Goal: Task Accomplishment & Management: Complete application form

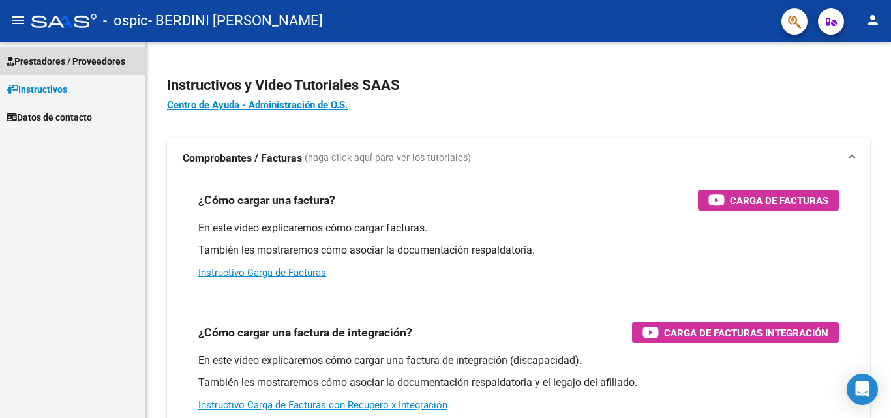
click at [70, 61] on span "Prestadores / Proveedores" at bounding box center [66, 61] width 119 height 14
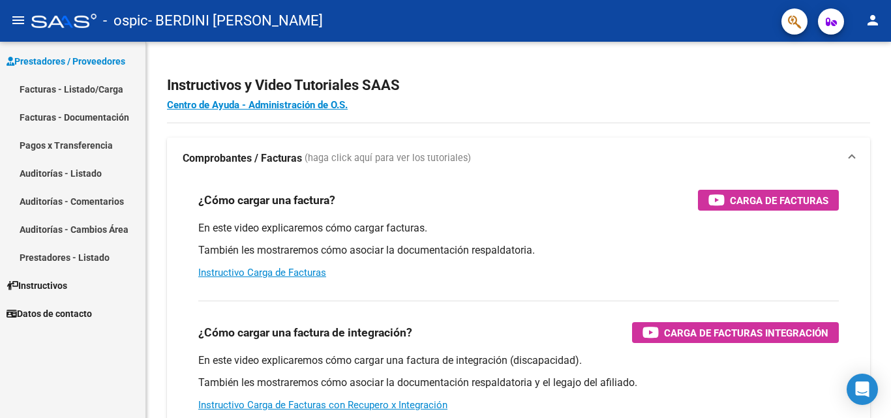
click at [85, 89] on link "Facturas - Listado/Carga" at bounding box center [72, 89] width 145 height 28
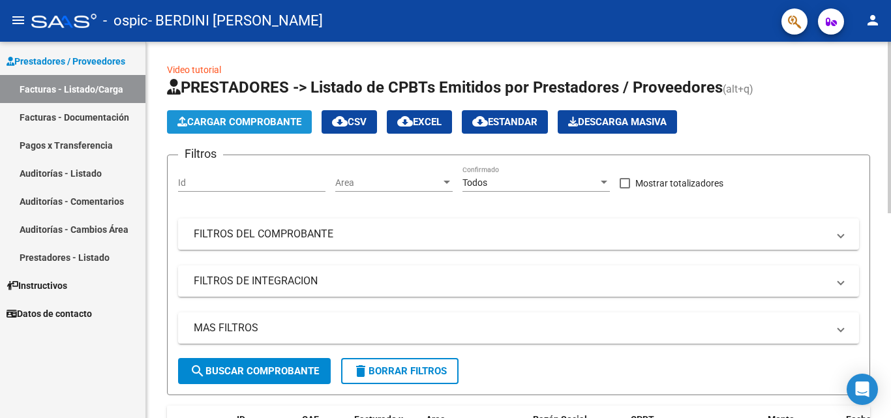
click at [248, 117] on span "Cargar Comprobante" at bounding box center [239, 122] width 124 height 12
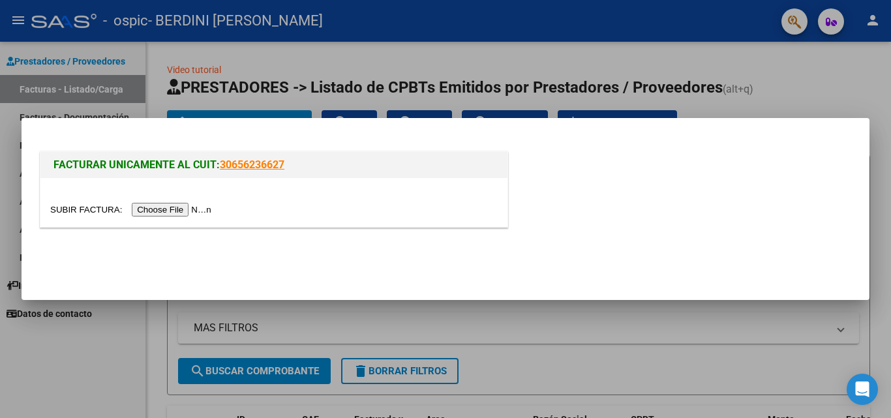
click at [189, 209] on input "file" at bounding box center [132, 210] width 165 height 14
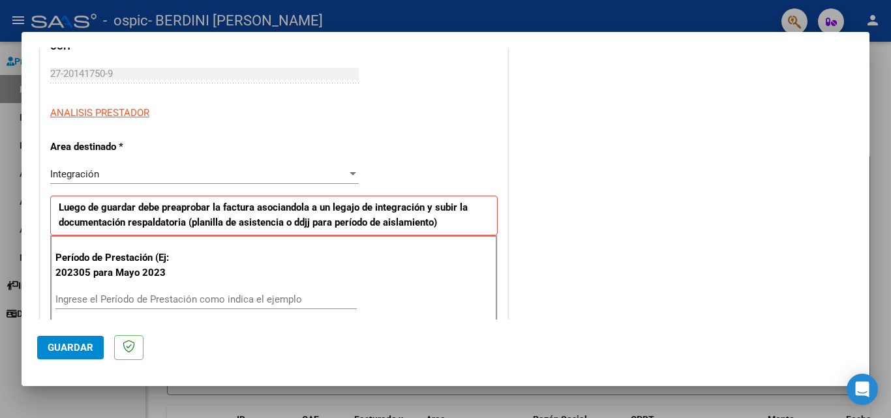
scroll to position [261, 0]
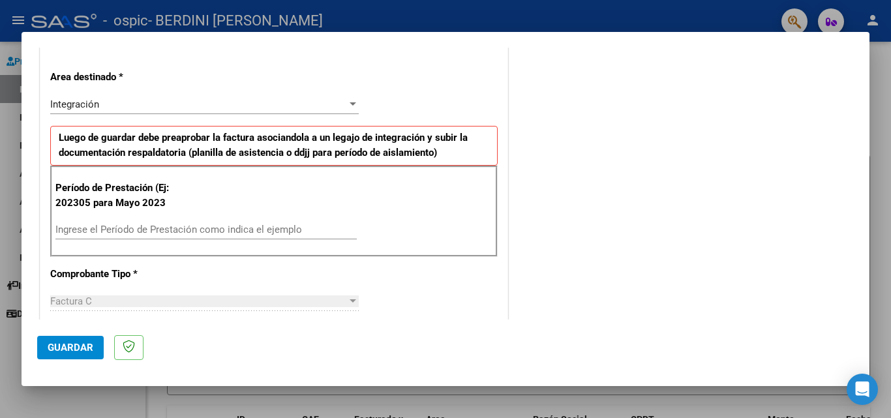
click at [59, 231] on input "Ingrese el Período de Prestación como indica el ejemplo" at bounding box center [205, 230] width 301 height 12
type input "202507"
click at [546, 271] on div "COMENTARIOS Comentarios del Prestador / Gerenciador:" at bounding box center [681, 355] width 343 height 1108
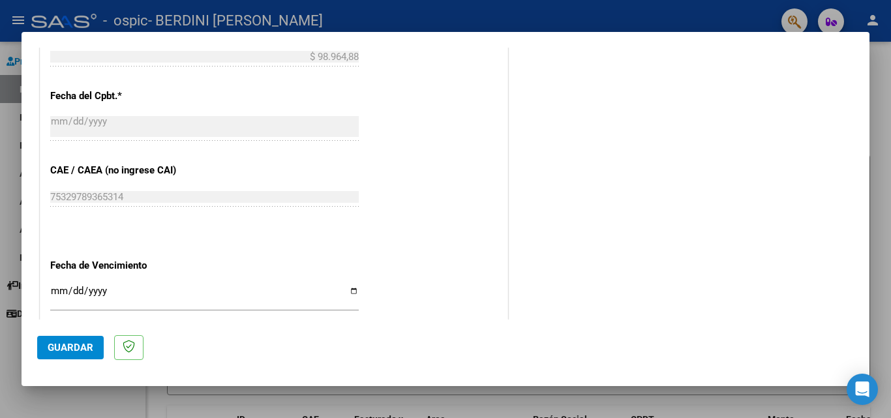
scroll to position [730, 0]
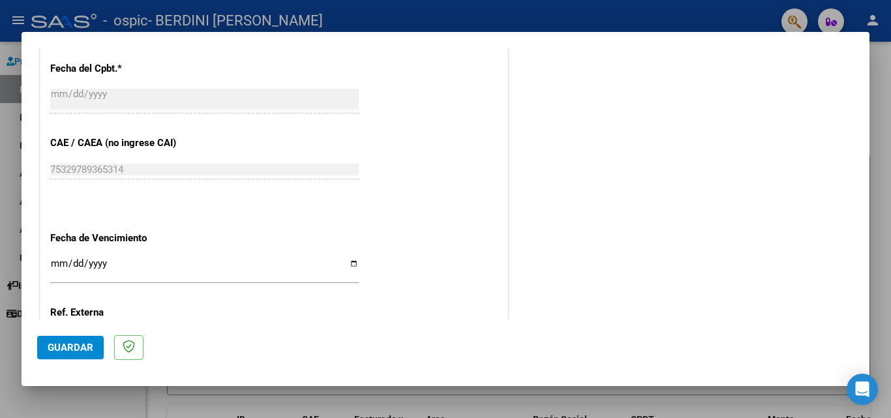
click at [351, 263] on input "Ingresar la fecha" at bounding box center [204, 268] width 308 height 21
type input "[DATE]"
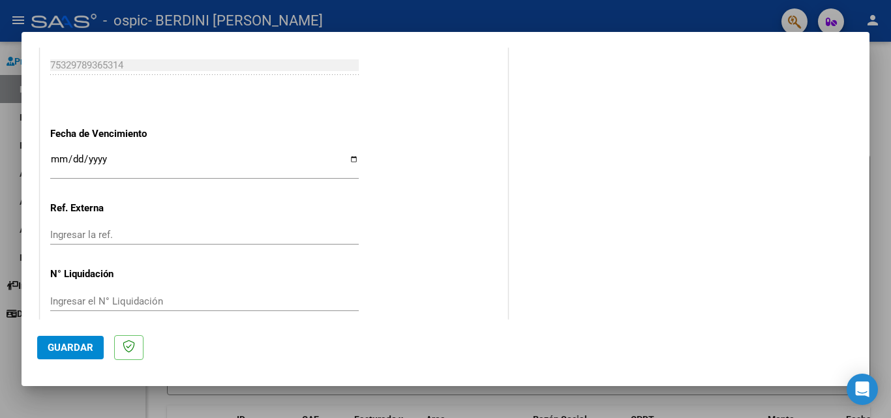
scroll to position [851, 0]
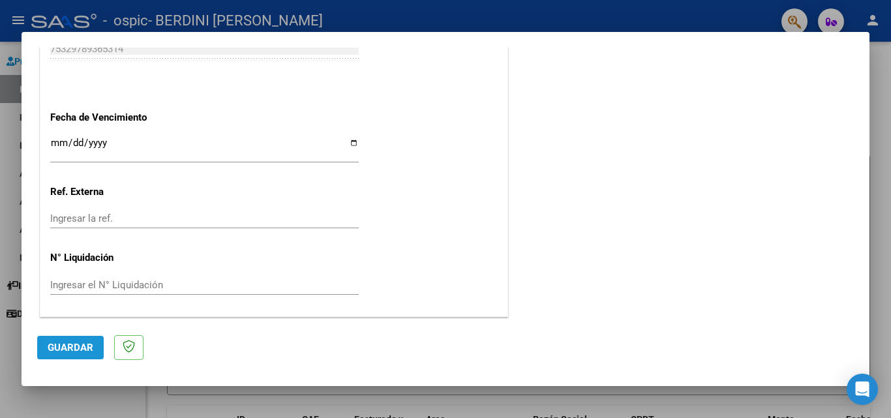
click at [62, 348] on span "Guardar" at bounding box center [71, 348] width 46 height 12
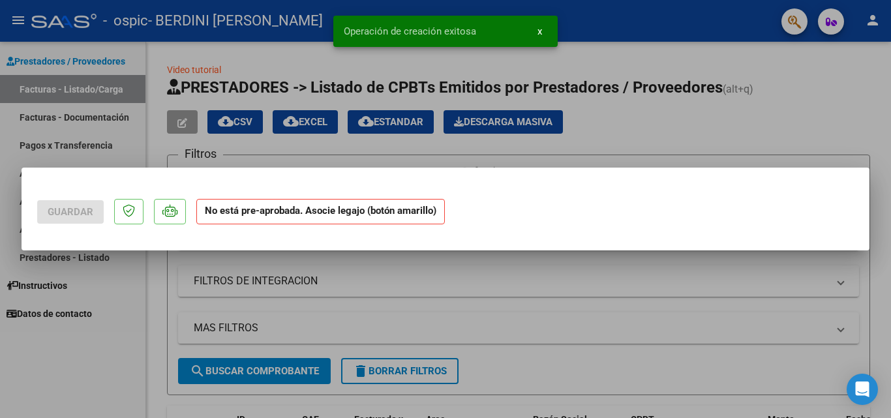
scroll to position [0, 0]
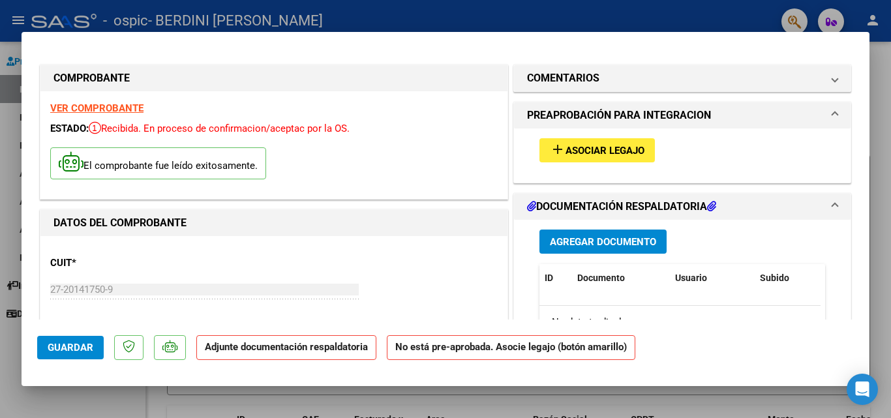
click at [577, 153] on span "Asociar Legajo" at bounding box center [604, 151] width 79 height 12
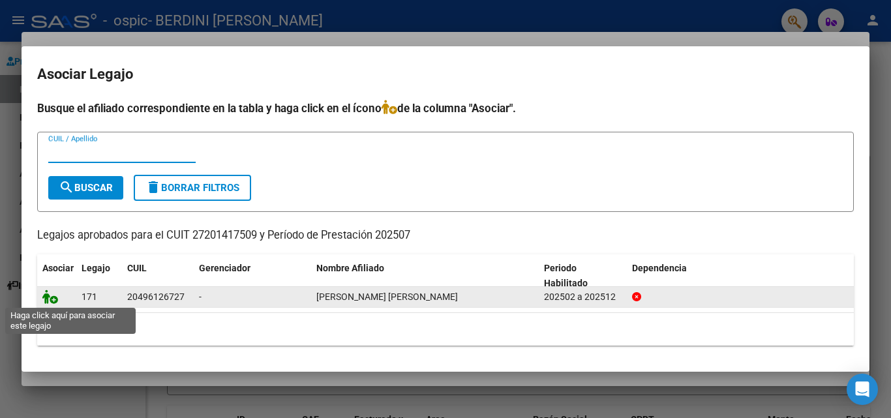
click at [57, 301] on icon at bounding box center [50, 296] width 16 height 14
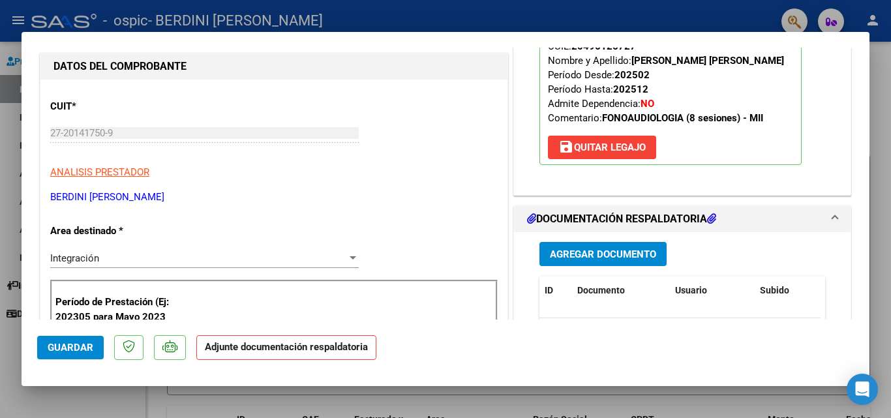
scroll to position [209, 0]
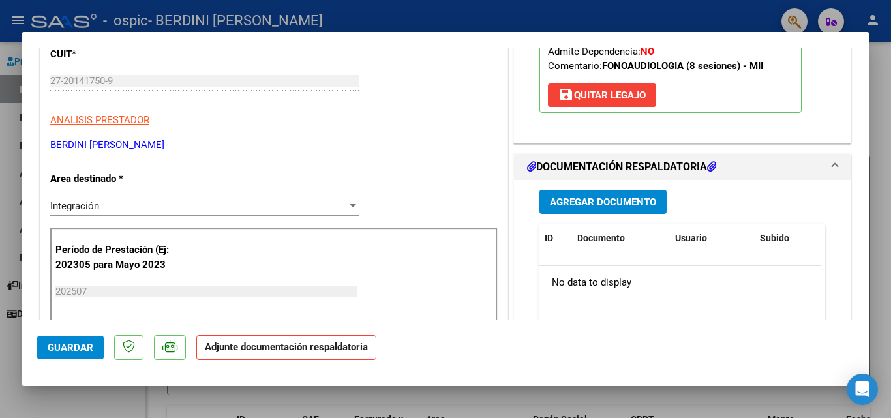
click at [602, 203] on span "Agregar Documento" at bounding box center [603, 202] width 106 height 12
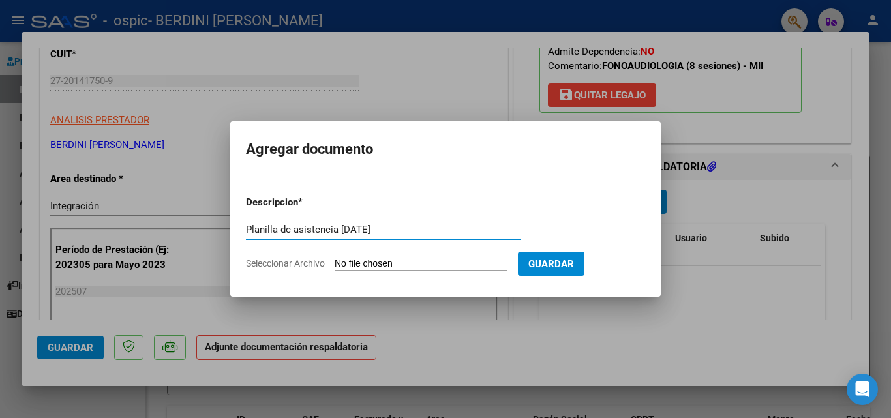
type input "Planilla de asistencia [DATE]"
click at [296, 265] on span "Seleccionar Archivo" at bounding box center [285, 263] width 79 height 10
click at [334, 265] on input "Seleccionar Archivo" at bounding box center [420, 264] width 173 height 12
type input "C:\fakepath\PLANILLA UNICA DE ASISTENCIA [PERSON_NAME][DATE].pdf"
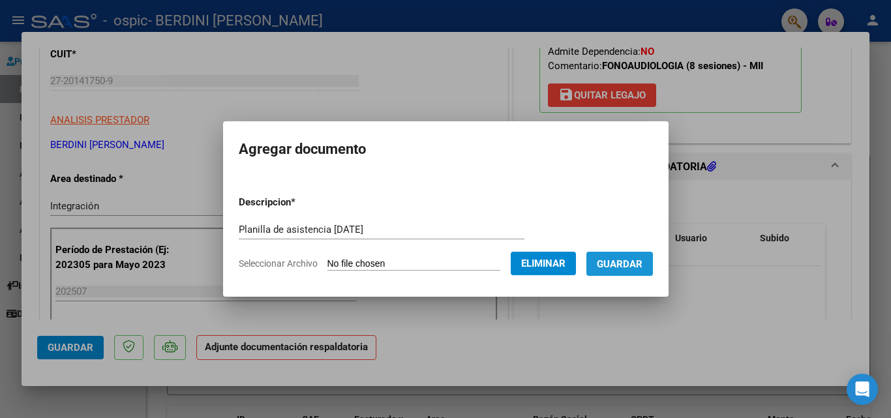
click at [640, 267] on span "Guardar" at bounding box center [620, 264] width 46 height 12
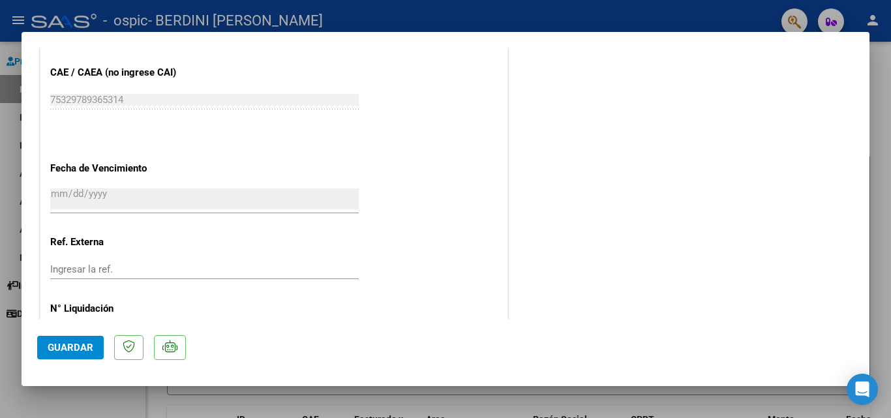
scroll to position [895, 0]
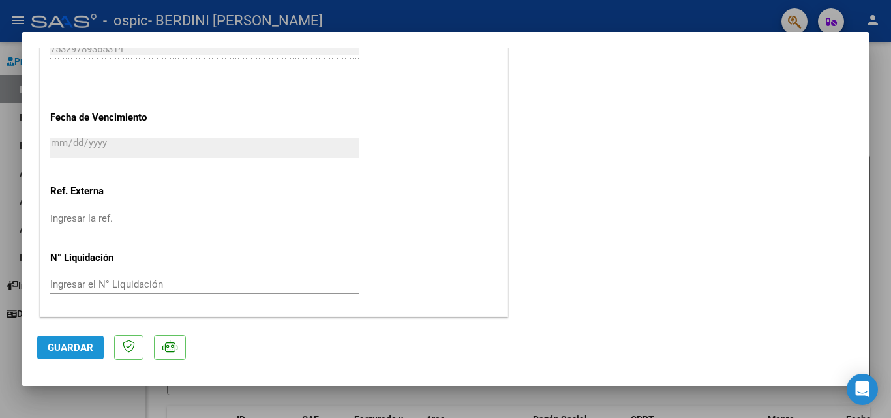
click at [85, 356] on button "Guardar" at bounding box center [70, 347] width 66 height 23
